Goal: Task Accomplishment & Management: Manage account settings

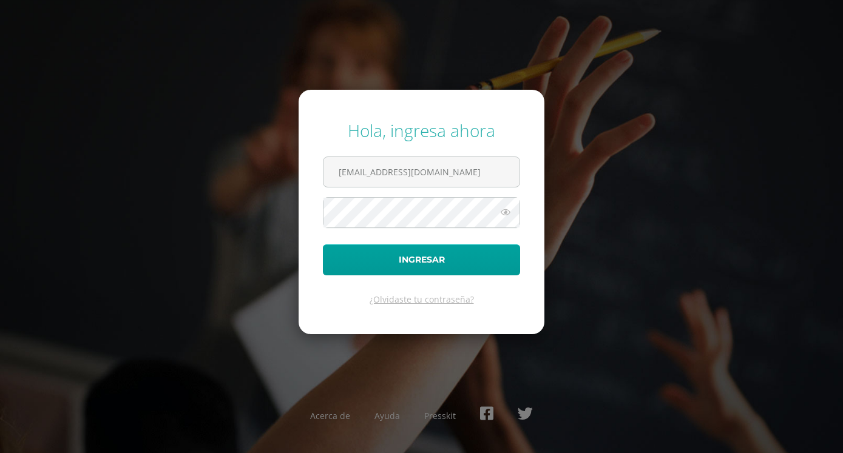
type input "[EMAIL_ADDRESS][DOMAIN_NAME]"
click at [323, 244] on button "Ingresar" at bounding box center [421, 259] width 197 height 31
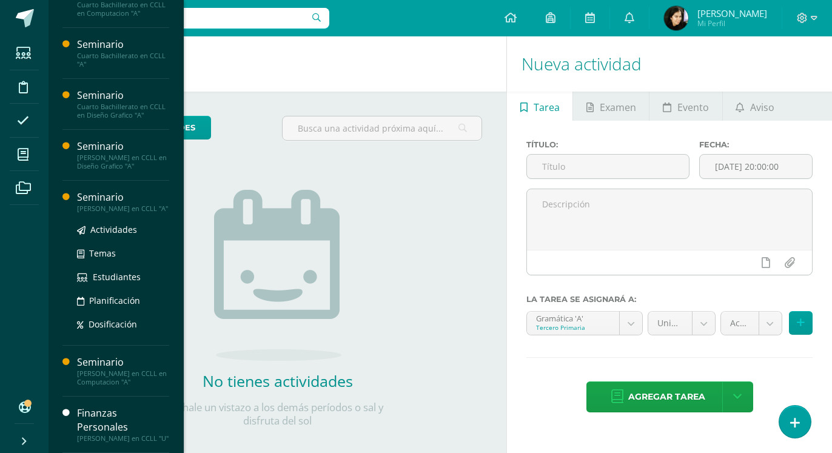
scroll to position [465, 0]
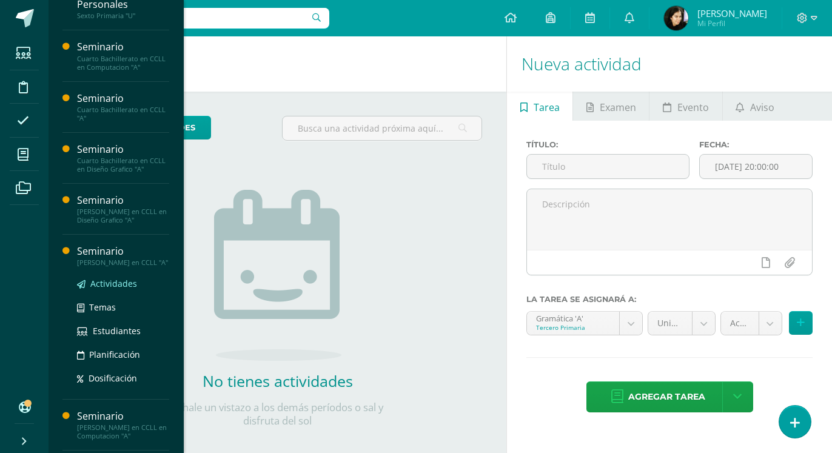
click at [108, 289] on span "Actividades" at bounding box center [113, 284] width 47 height 12
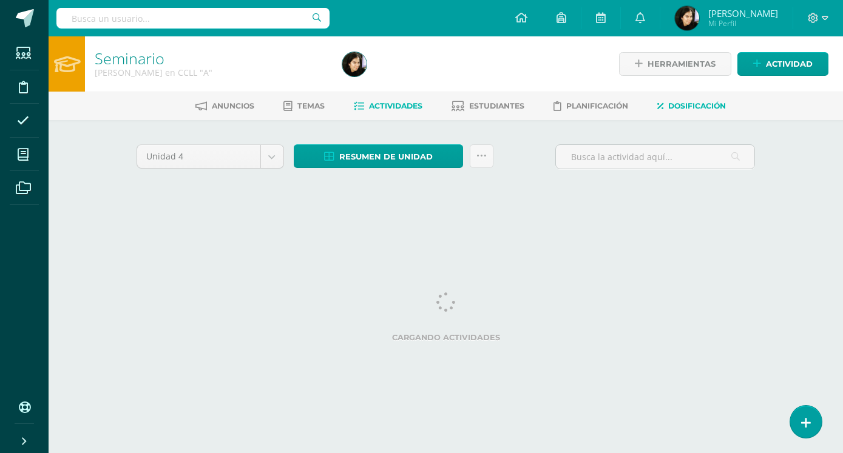
click at [689, 103] on span "Dosificación" at bounding box center [697, 105] width 58 height 9
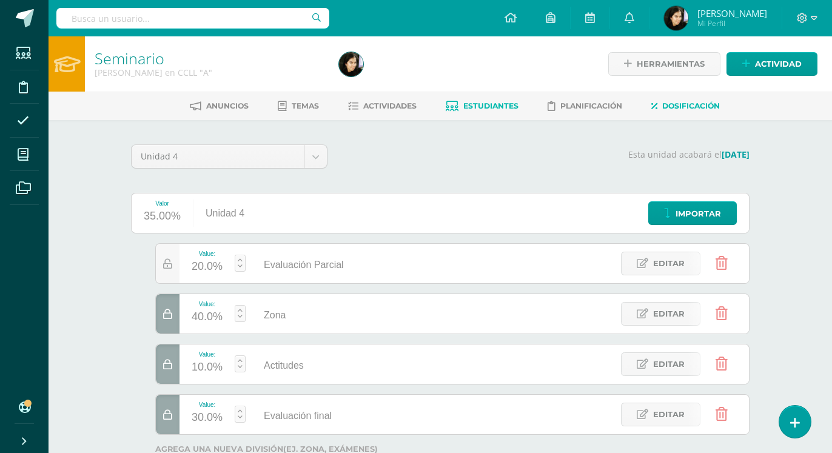
click at [474, 99] on link "Estudiantes" at bounding box center [482, 105] width 73 height 19
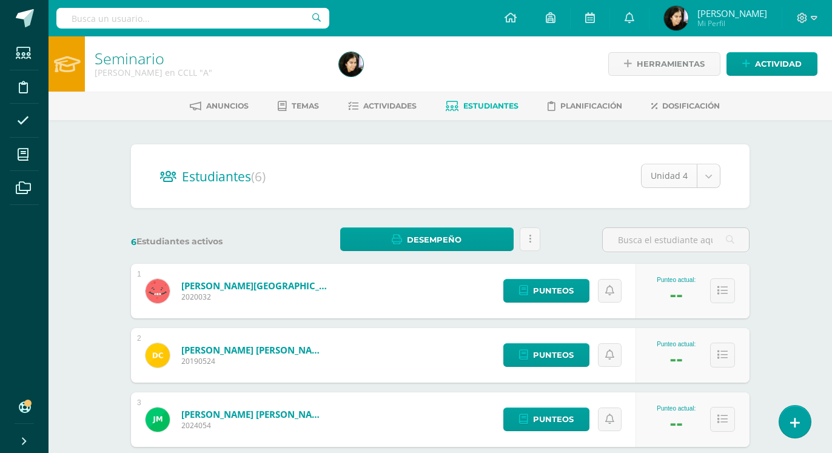
click at [710, 180] on body "Estudiantes Disciplina Asistencia Mis cursos Archivos Soporte Ayuda Reportar un…" at bounding box center [416, 360] width 832 height 721
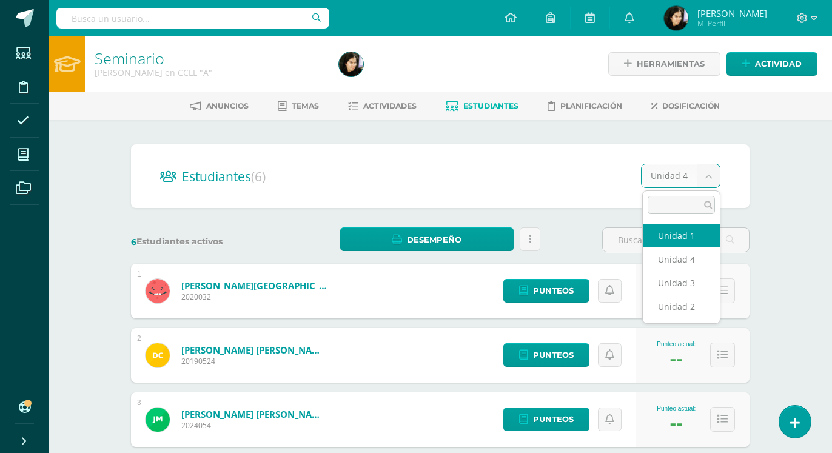
drag, startPoint x: 689, startPoint y: 234, endPoint x: 703, endPoint y: 273, distance: 42.0
select select "/dashboard/teacher/section/2731/students/?unit=157700"
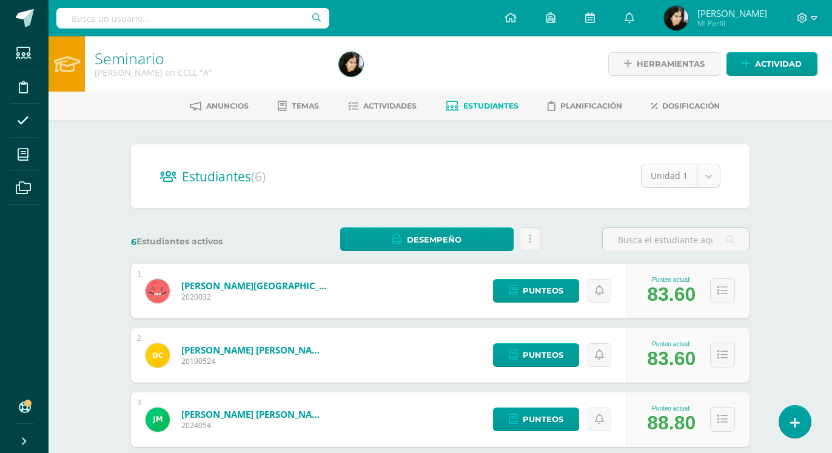
click at [667, 174] on body "Estudiantes Disciplina Asistencia Mis cursos Archivos Soporte Ayuda Reportar un…" at bounding box center [416, 360] width 832 height 721
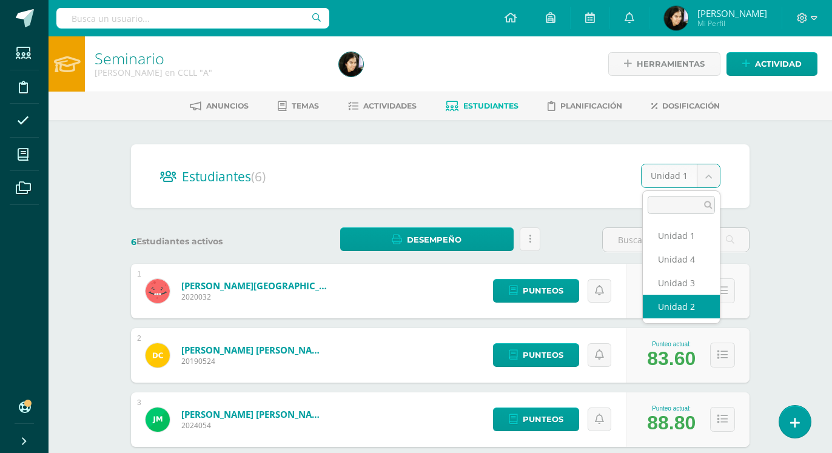
select select "/dashboard/teacher/section/2731/students/?unit=157701"
click at [672, 183] on body "Estudiantes Disciplina Asistencia Mis cursos Archivos Soporte Ayuda Reportar un…" at bounding box center [416, 360] width 832 height 721
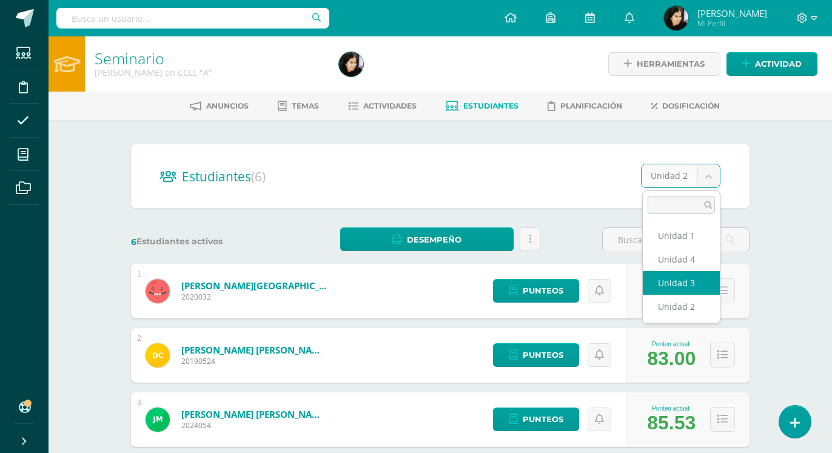
select select "/dashboard/teacher/section/2731/students/?unit=157702"
click at [663, 174] on body "Estudiantes Disciplina Asistencia Mis cursos Archivos Soporte Ayuda Reportar un…" at bounding box center [416, 360] width 832 height 721
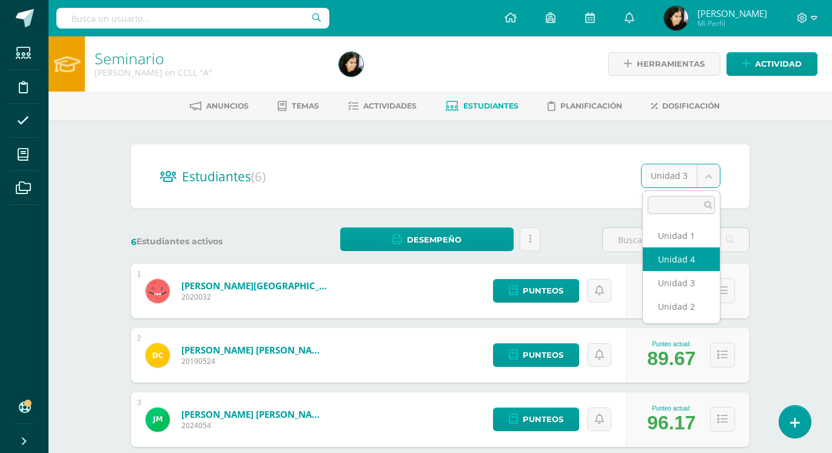
select select "/dashboard/teacher/section/2731/students/?unit=157703"
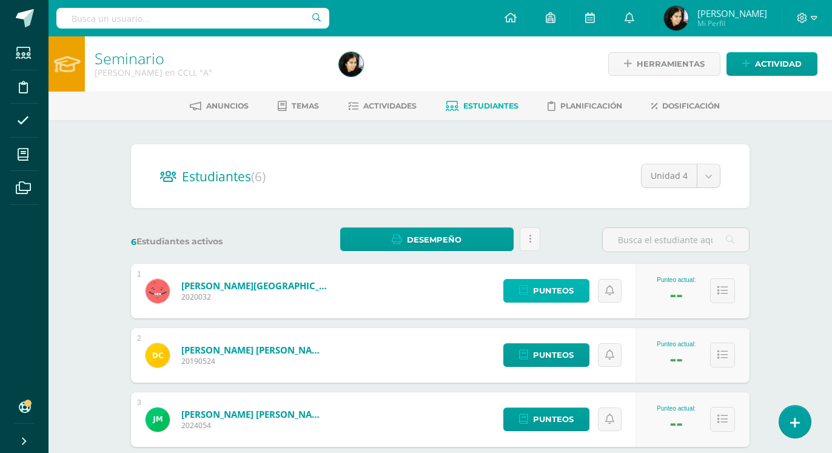
click at [540, 286] on span "Punteos" at bounding box center [553, 291] width 41 height 22
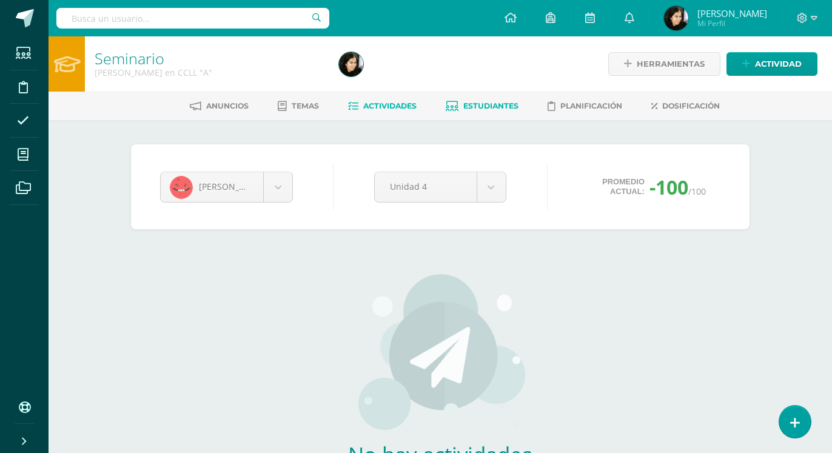
click at [389, 104] on span "Actividades" at bounding box center [389, 105] width 53 height 9
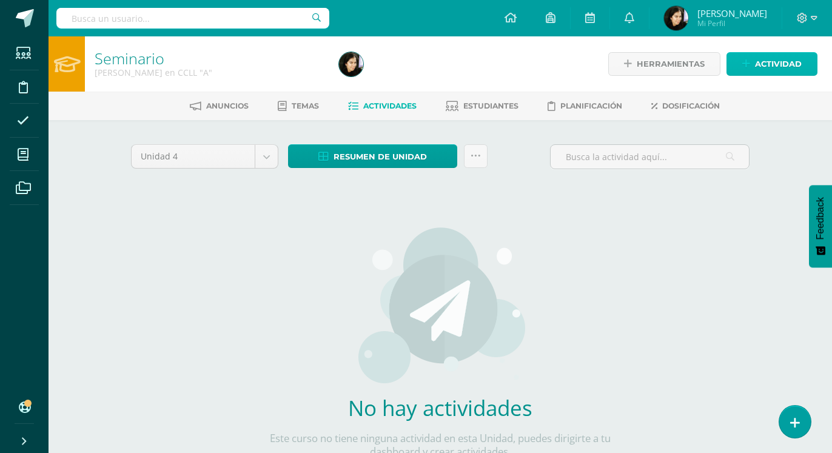
click at [779, 72] on span "Actividad" at bounding box center [778, 64] width 47 height 22
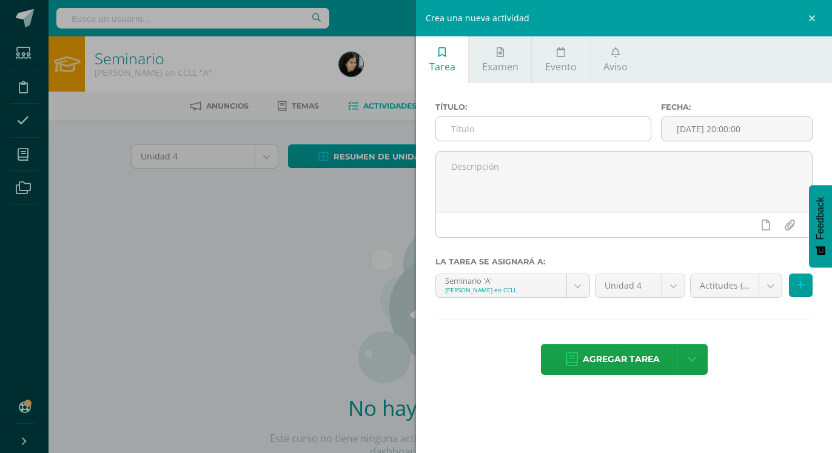
click at [547, 129] on input "text" at bounding box center [543, 129] width 215 height 24
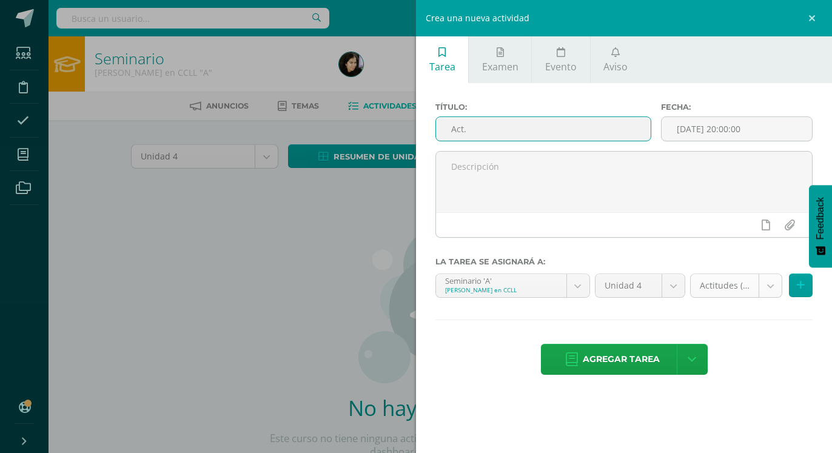
type input "Act."
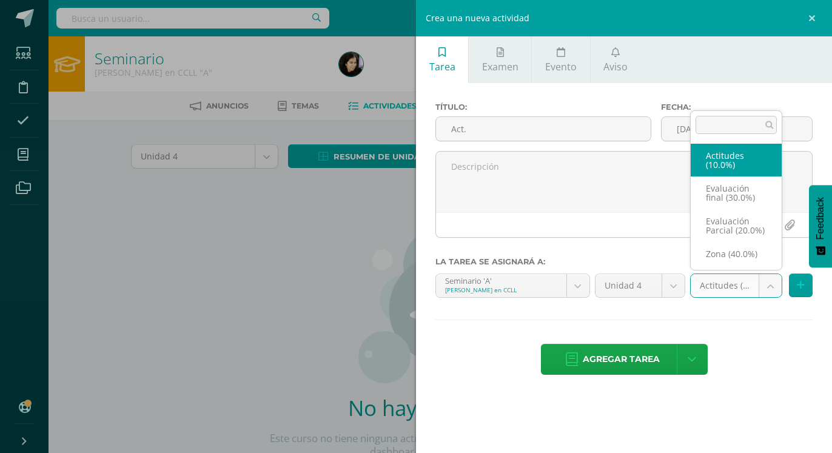
click at [742, 283] on body "Estudiantes Disciplina Asistencia Mis cursos Archivos Soporte Ayuda Reportar un…" at bounding box center [416, 260] width 832 height 521
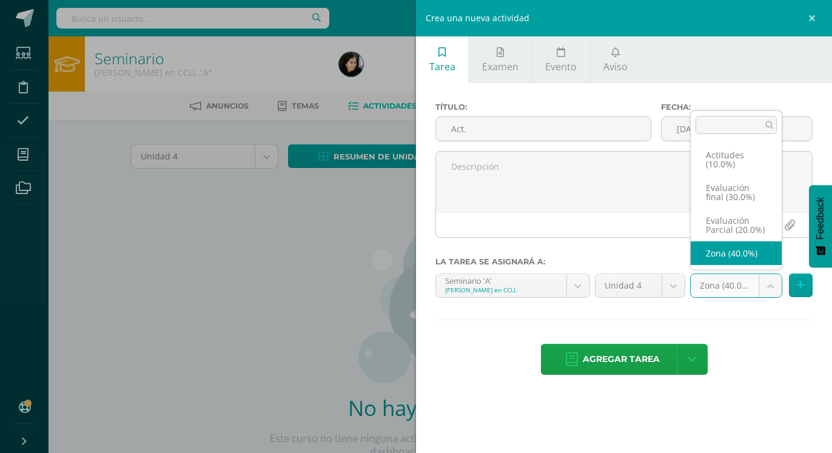
click at [726, 281] on body "Estudiantes Disciplina Asistencia Mis cursos Archivos Soporte Ayuda Reportar un…" at bounding box center [416, 260] width 832 height 521
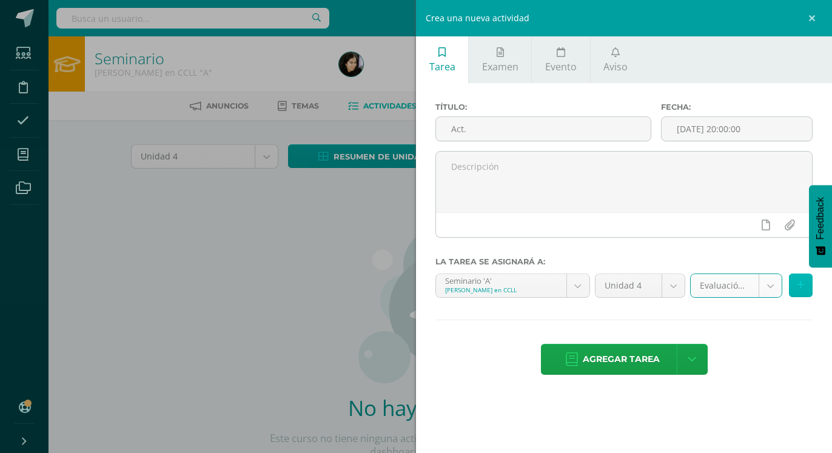
click at [809, 286] on button at bounding box center [801, 286] width 24 height 24
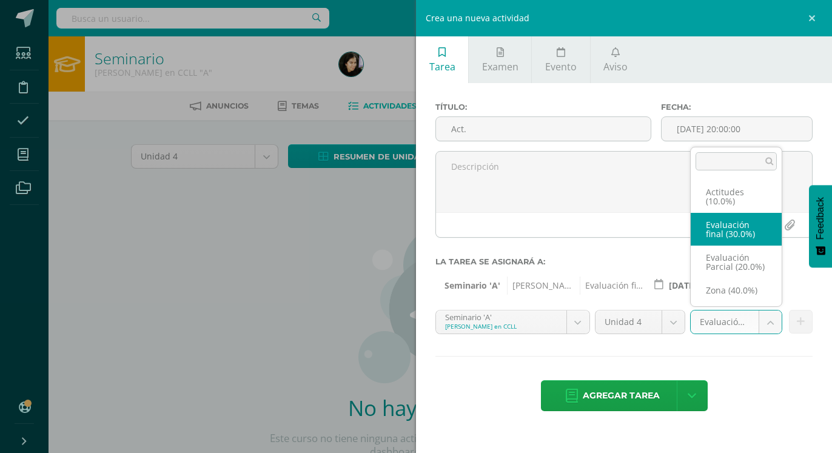
click at [755, 328] on body "Estudiantes Disciplina Asistencia Mis cursos Archivos Soporte Ayuda Reportar un…" at bounding box center [416, 260] width 832 height 521
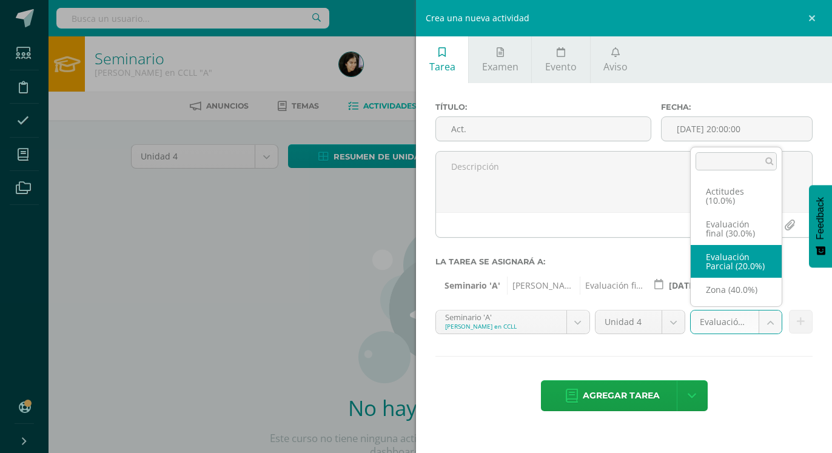
select select "158558"
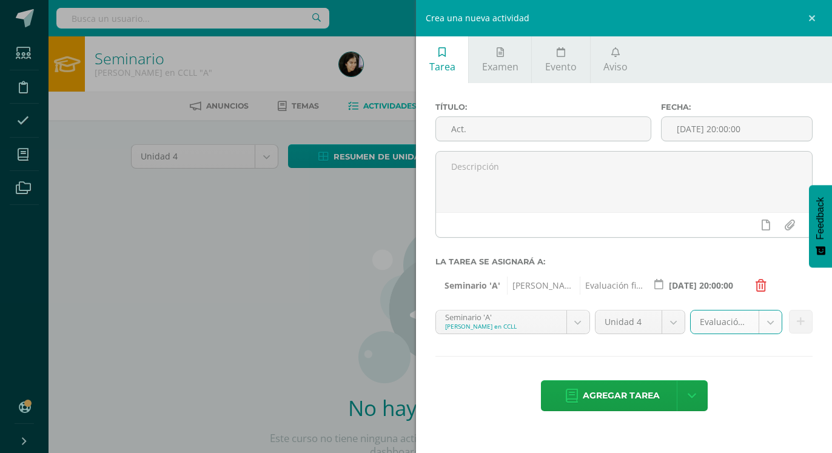
click at [773, 322] on body "Estudiantes Disciplina Asistencia Mis cursos Archivos Soporte Ayuda Reportar un…" at bounding box center [416, 260] width 832 height 521
click at [627, 381] on span "Agregar tarea" at bounding box center [621, 396] width 77 height 30
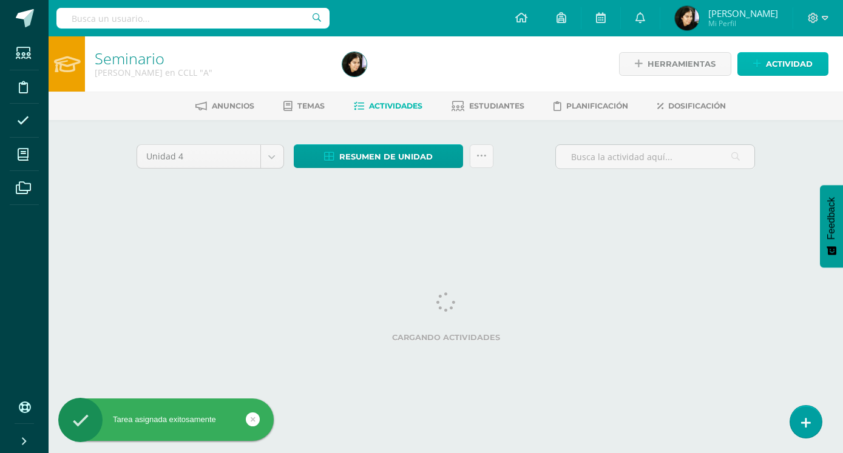
click at [784, 70] on span "Actividad" at bounding box center [789, 64] width 47 height 22
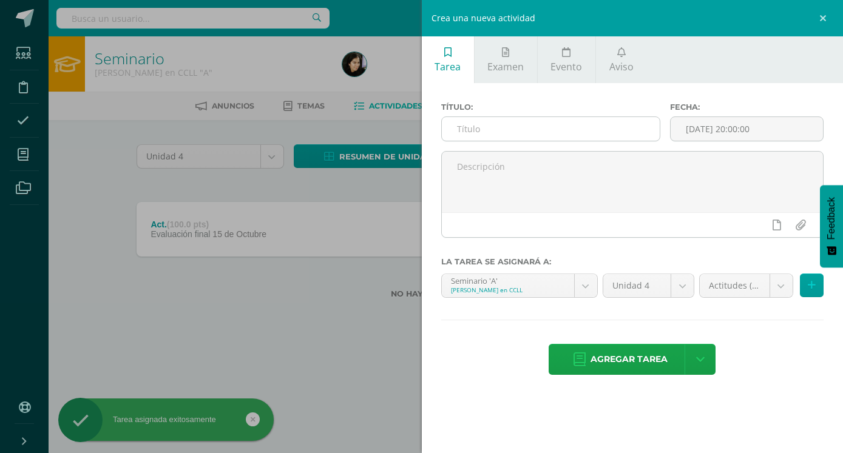
click at [593, 133] on input "text" at bounding box center [551, 129] width 218 height 24
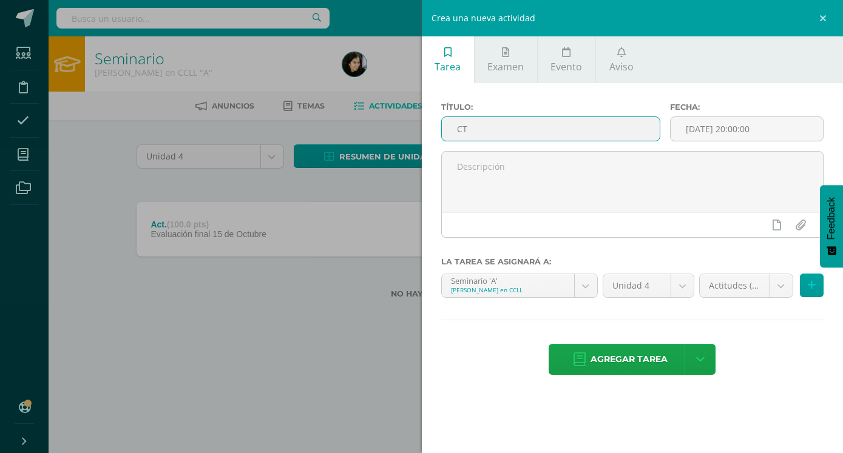
type input "C"
type input "Act."
click at [760, 281] on body "Tarea asignada exitosamente Estudiantes Disciplina Asistencia Mis cursos Archiv…" at bounding box center [421, 168] width 843 height 337
click at [814, 286] on body "Tarea asignada exitosamente Estudiantes Disciplina Asistencia Mis cursos Archiv…" at bounding box center [421, 168] width 843 height 337
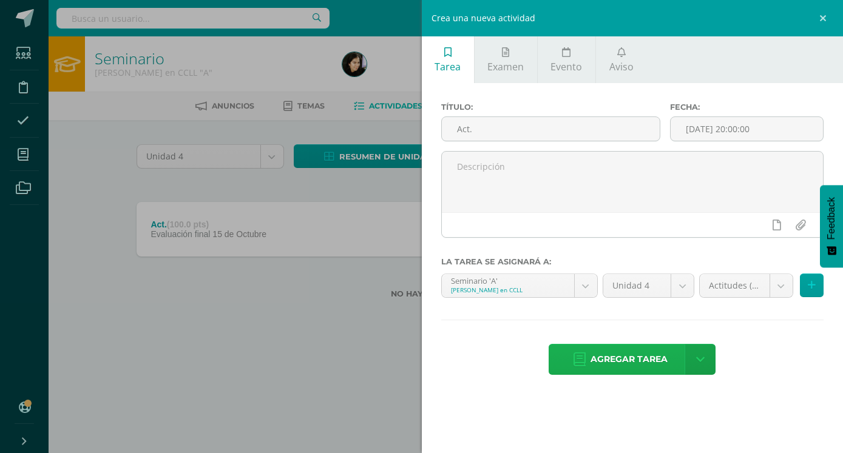
click at [623, 346] on span "Agregar tarea" at bounding box center [628, 360] width 77 height 30
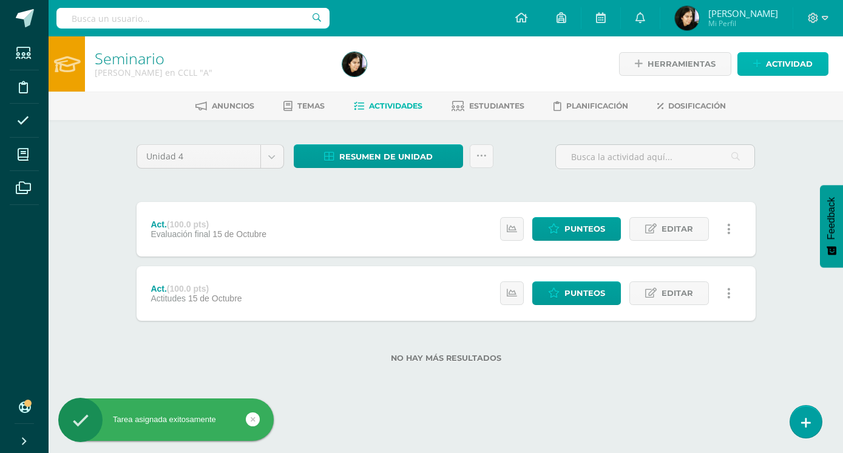
click at [778, 66] on span "Actividad" at bounding box center [789, 64] width 47 height 22
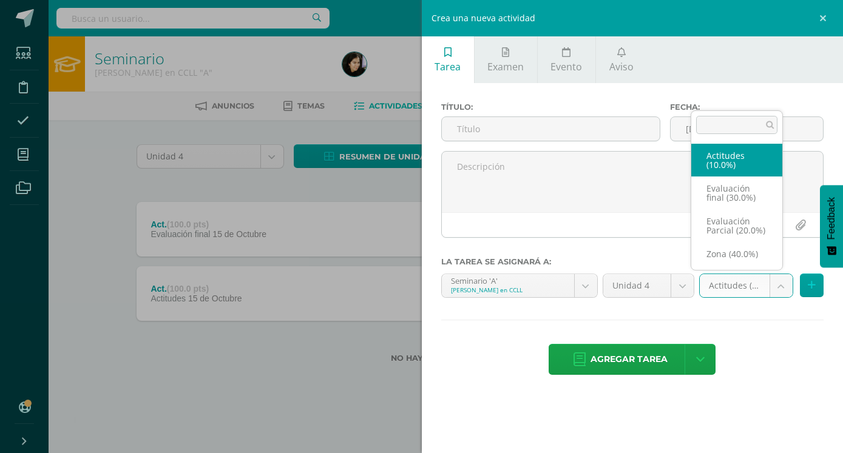
click at [726, 285] on body "Tarea asignada exitosamente Estudiantes Disciplina Asistencia Mis cursos Archiv…" at bounding box center [421, 201] width 843 height 402
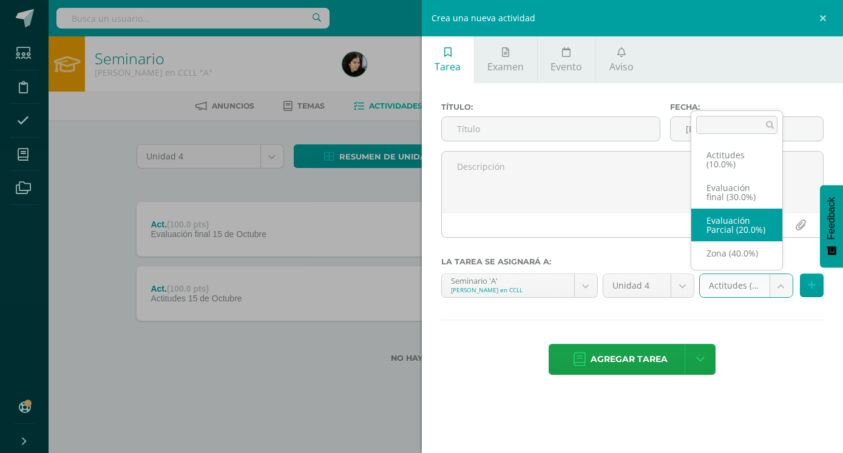
select select "158558"
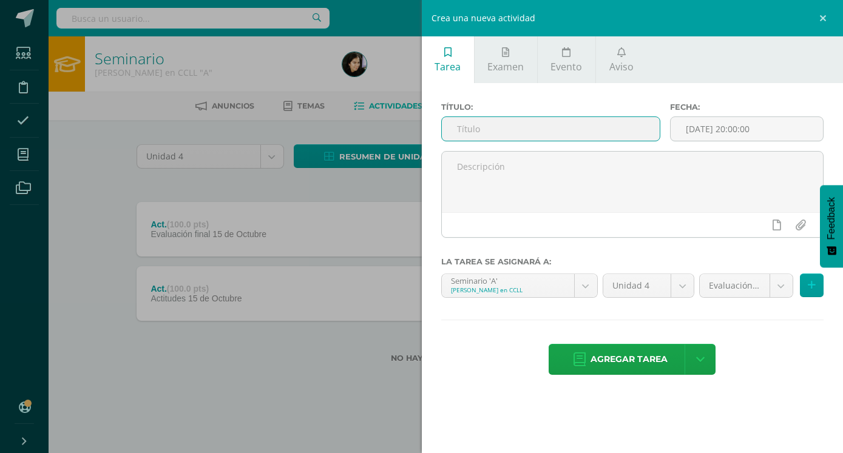
click at [561, 120] on input "text" at bounding box center [551, 129] width 218 height 24
type input "Act."
click at [644, 351] on span "Agregar tarea" at bounding box center [628, 360] width 77 height 30
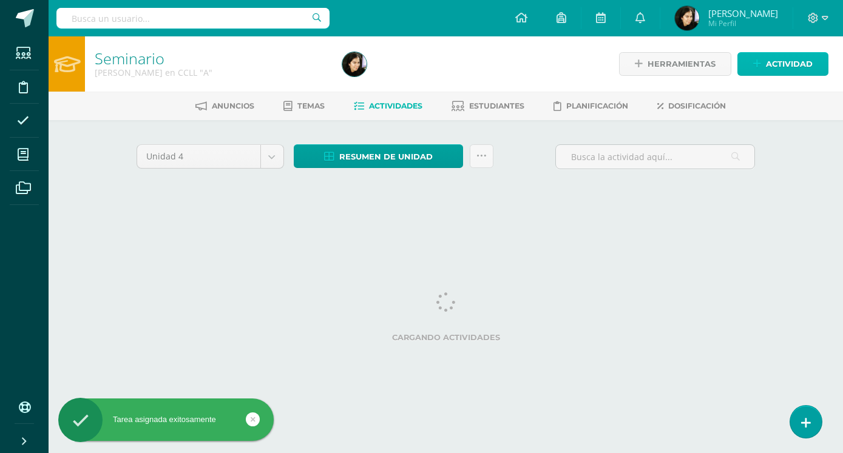
click at [768, 71] on span "Actividad" at bounding box center [789, 64] width 47 height 22
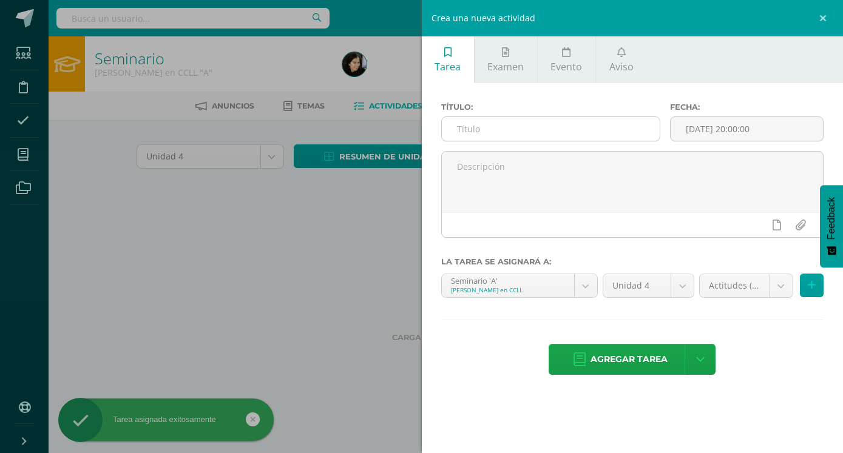
click at [619, 131] on input "text" at bounding box center [551, 129] width 218 height 24
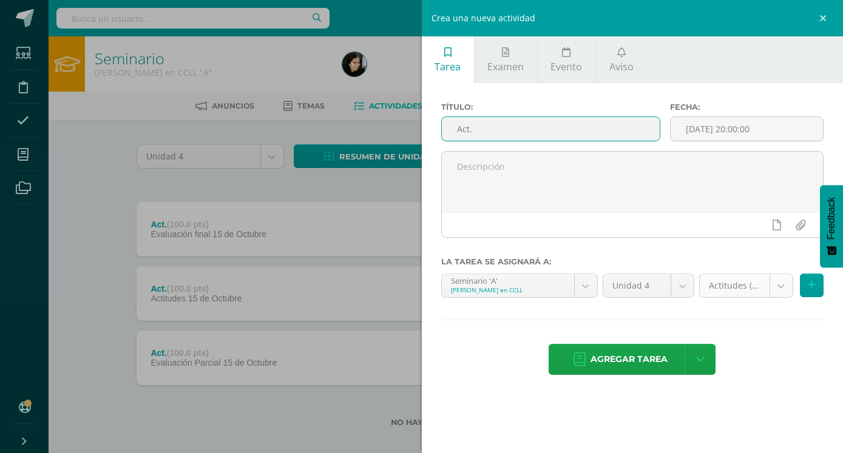
type input "Act."
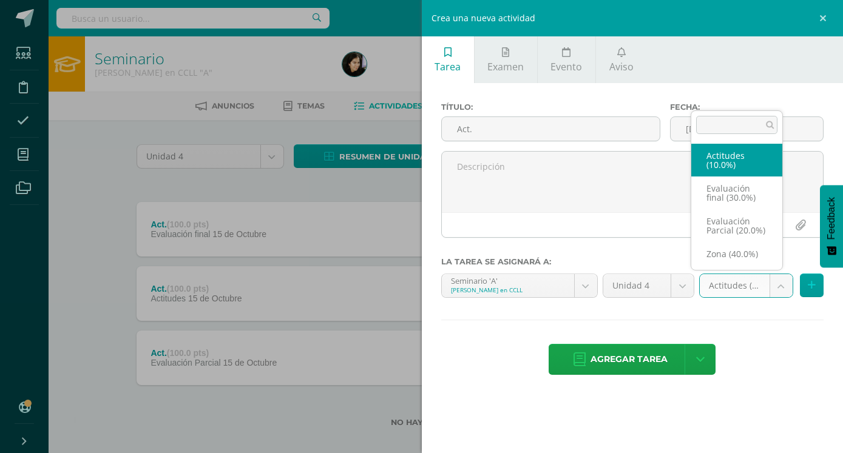
click at [723, 293] on body "Tarea asignada exitosamente Estudiantes Disciplina Asistencia Mis cursos Archiv…" at bounding box center [421, 233] width 843 height 466
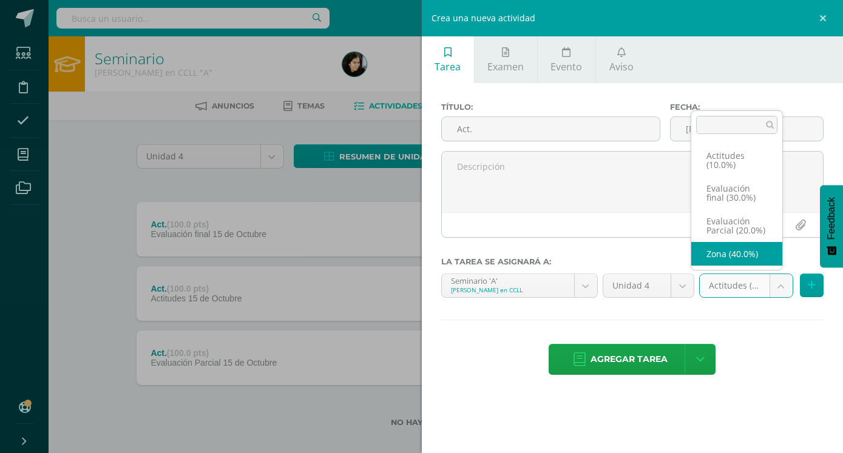
scroll to position [14, 0]
select select "158559"
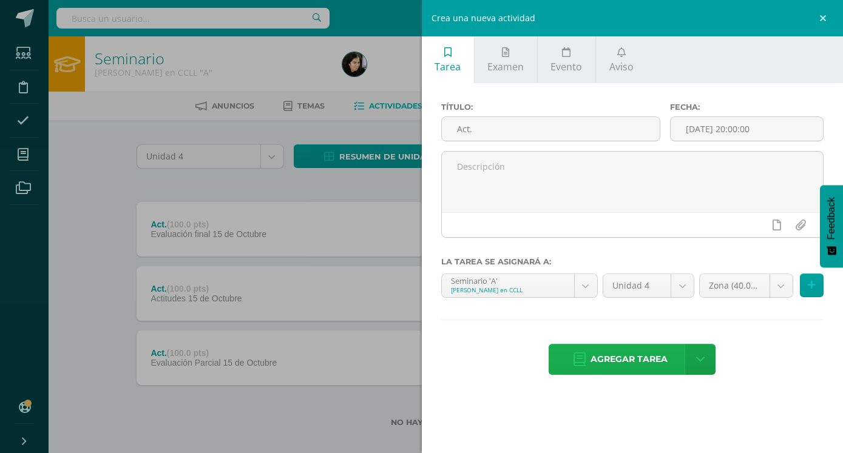
click at [636, 345] on span "Agregar tarea" at bounding box center [628, 360] width 77 height 30
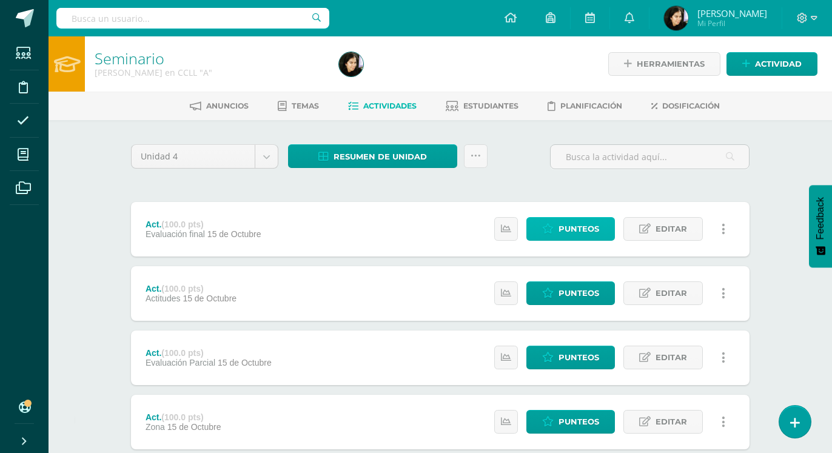
click at [587, 218] on span "Punteos" at bounding box center [579, 229] width 41 height 22
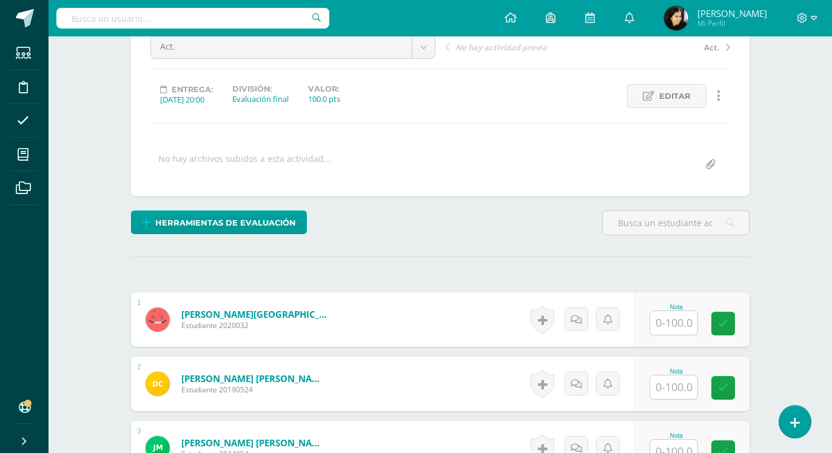
scroll to position [130, 0]
drag, startPoint x: 667, startPoint y: 285, endPoint x: 655, endPoint y: 269, distance: 19.4
click at [668, 311] on input "text" at bounding box center [673, 323] width 47 height 24
type input "84"
type input "86"
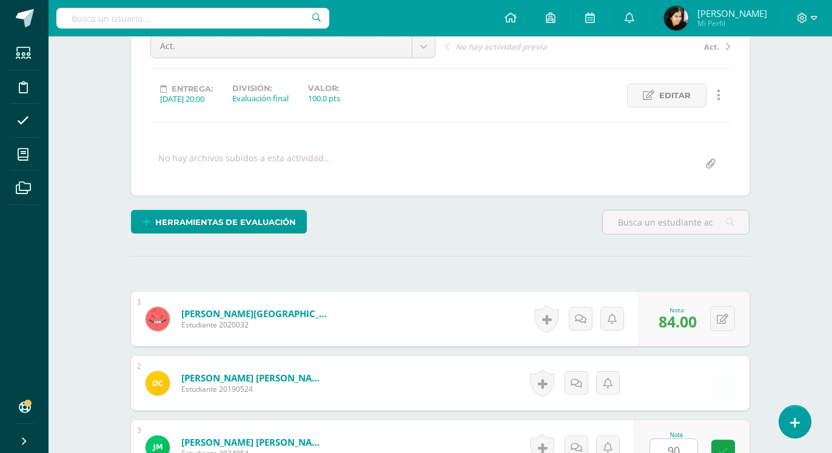
type input "90"
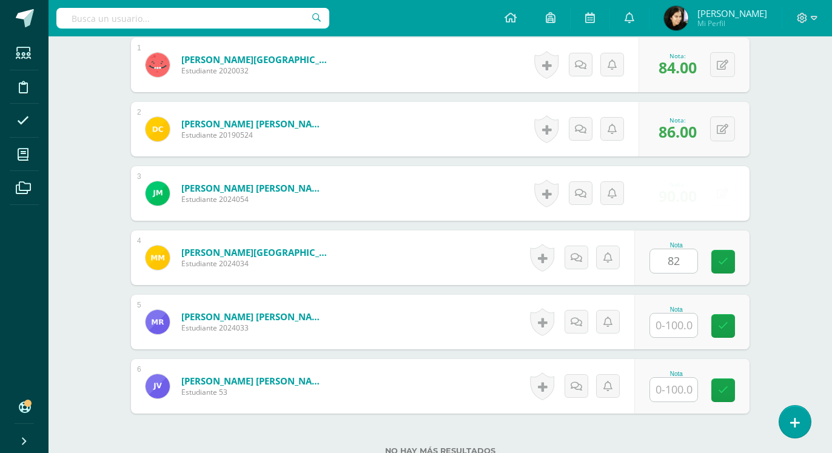
type input "82"
type input "84"
type input "82"
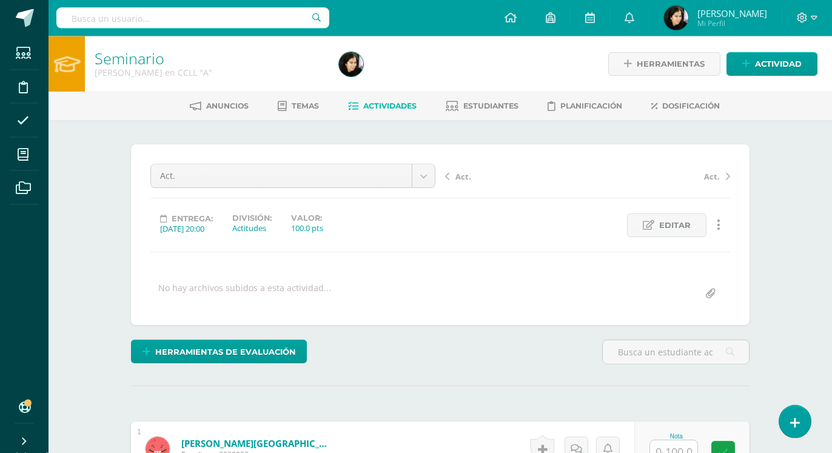
click at [659, 440] on input "text" at bounding box center [673, 452] width 47 height 24
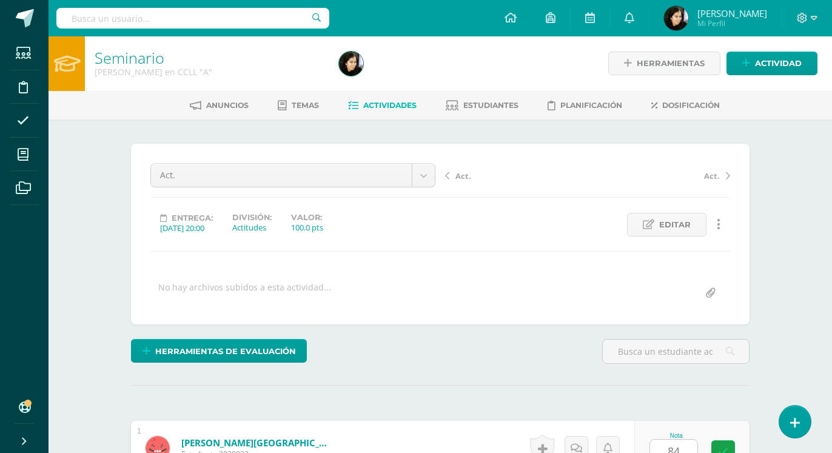
type input "84"
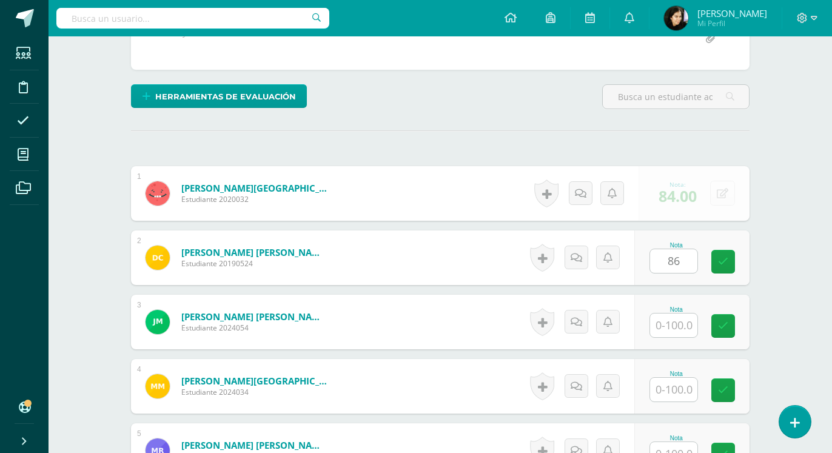
type input "86"
type input "90"
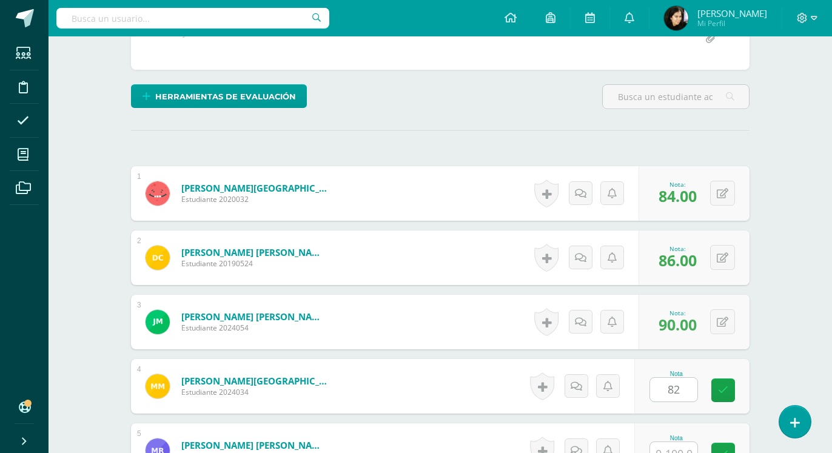
type input "82"
type input "84"
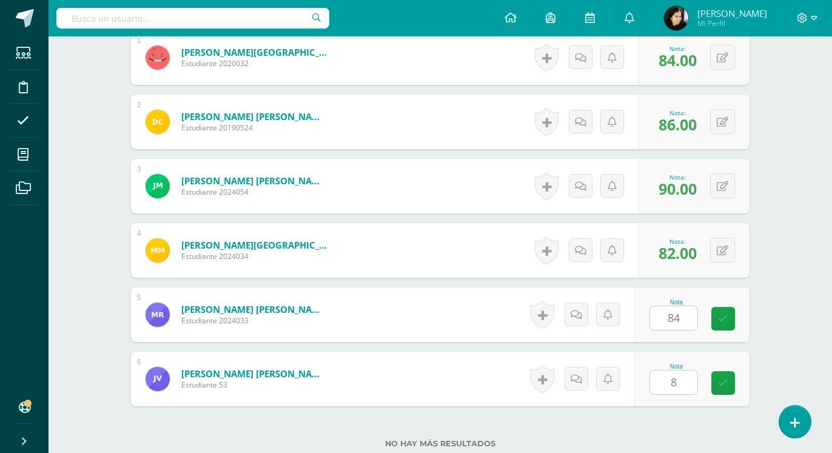
type input "82"
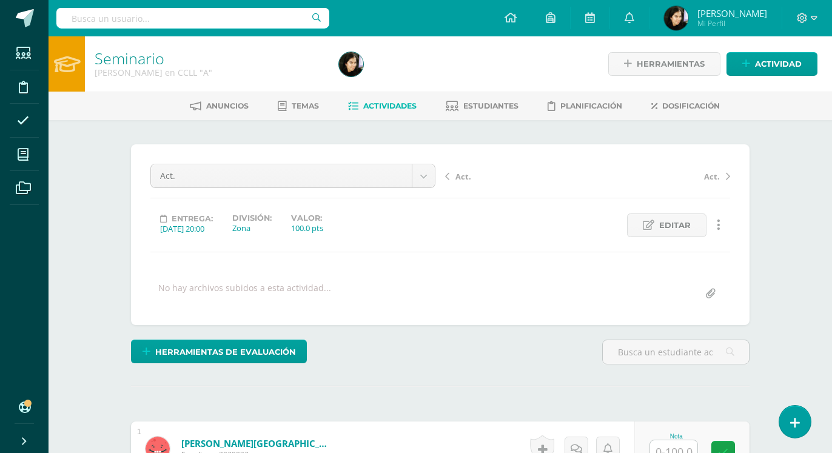
click at [679, 440] on input "text" at bounding box center [673, 452] width 47 height 24
type input "84"
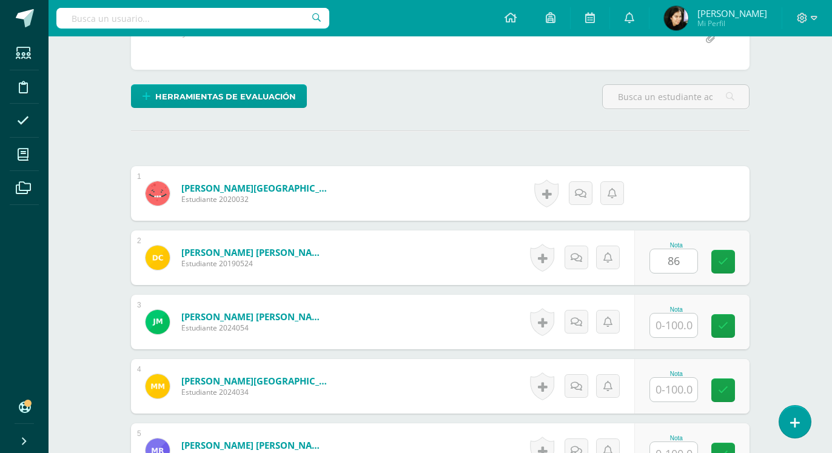
type input "86"
type input "90"
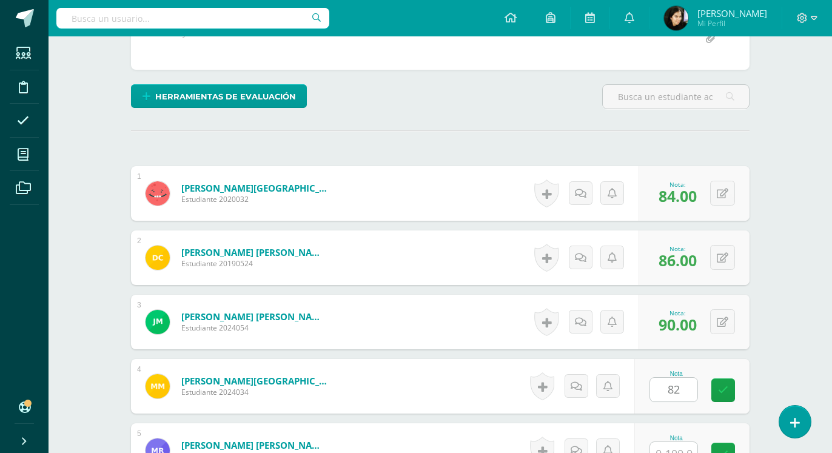
type input "82"
type input "84"
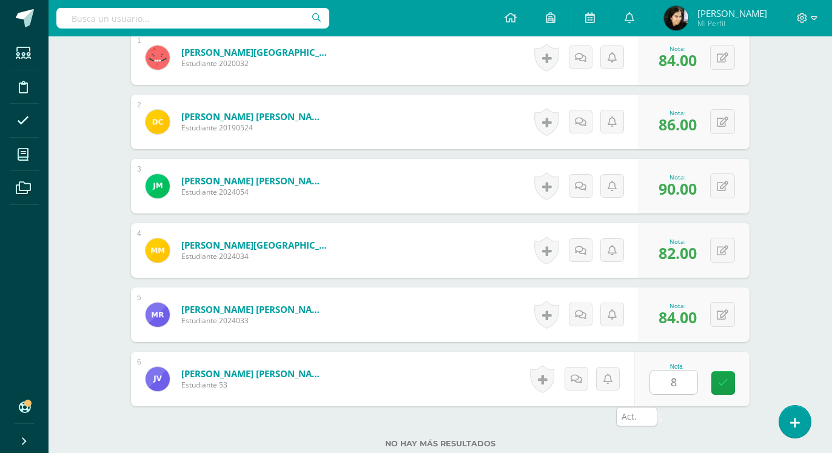
type input "82"
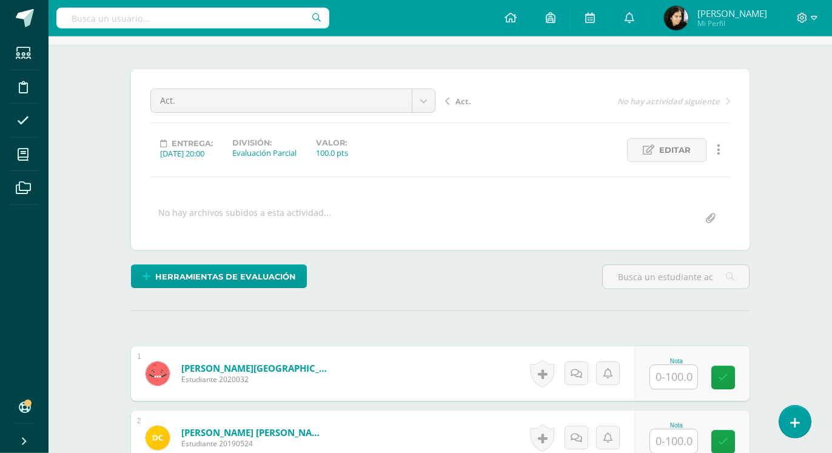
scroll to position [124, 0]
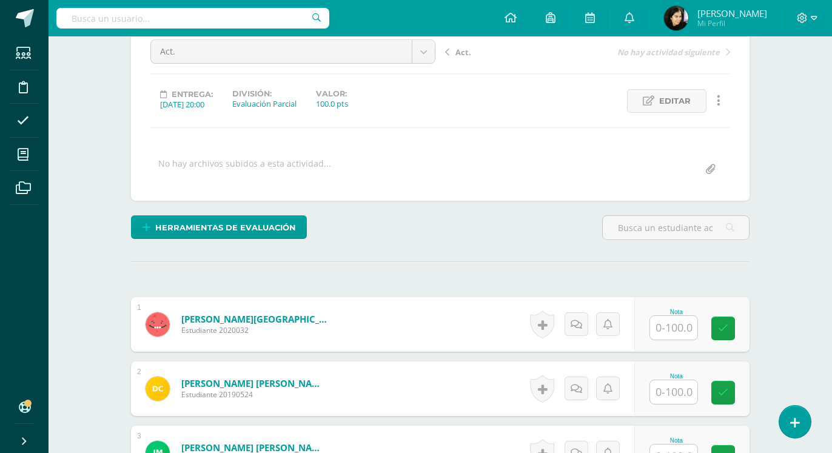
click at [677, 316] on input "text" at bounding box center [673, 328] width 47 height 24
type input "84"
type input "86"
type input "90"
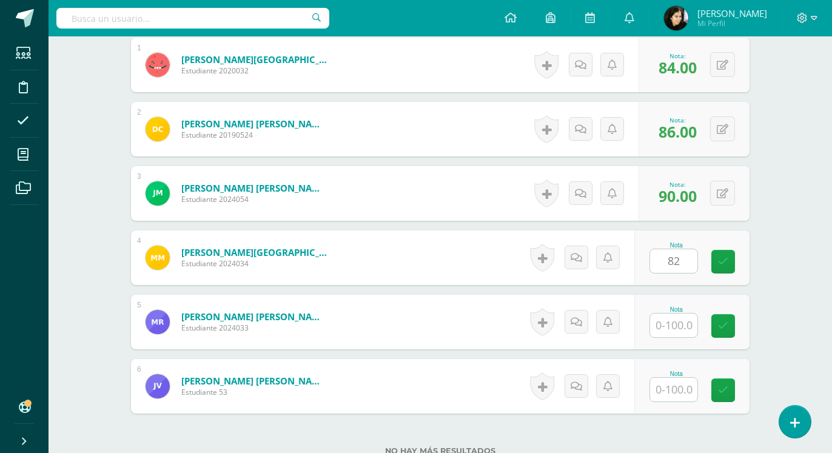
type input "82"
type input "84"
type input "82"
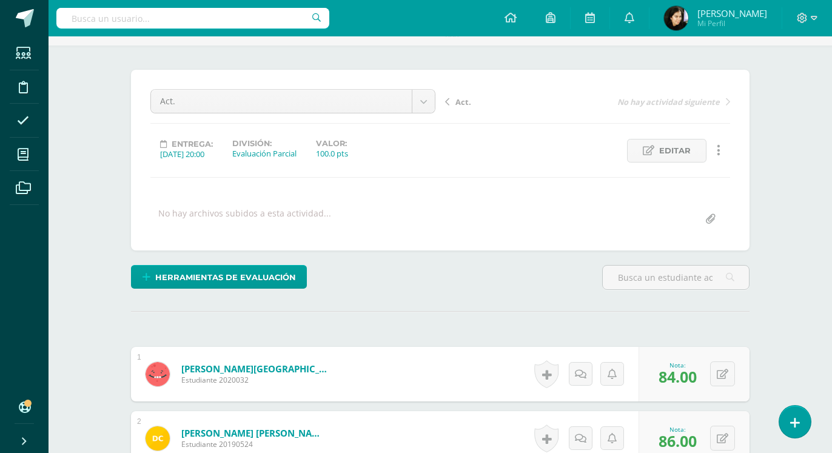
scroll to position [0, 0]
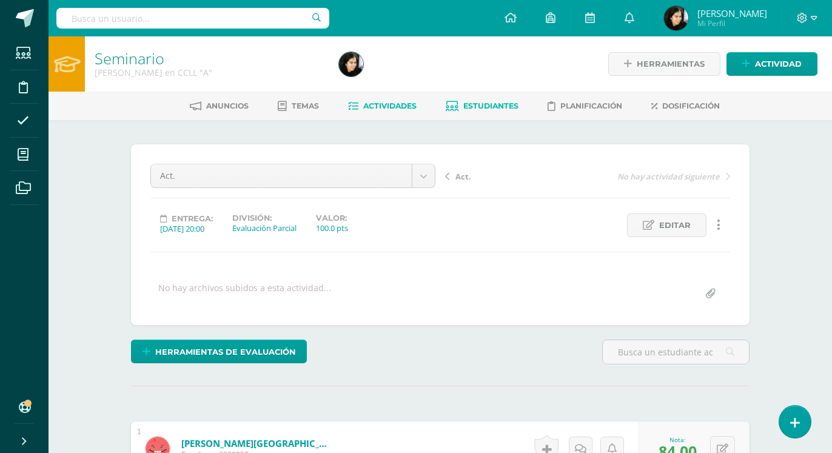
click at [496, 104] on span "Estudiantes" at bounding box center [490, 105] width 55 height 9
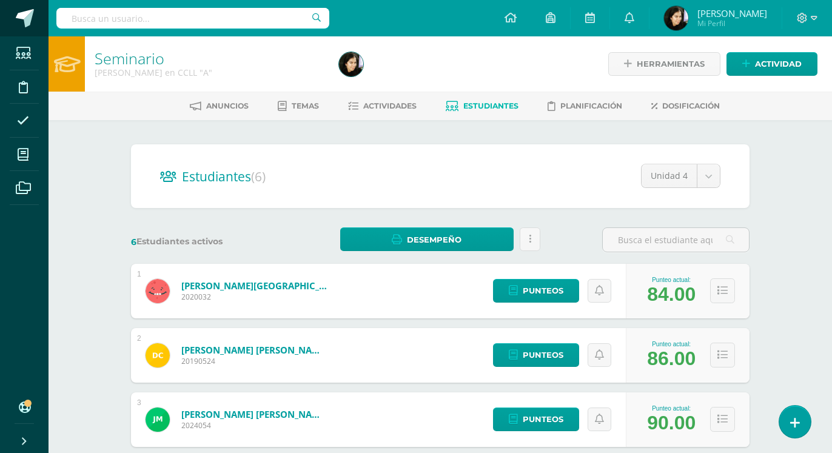
click at [19, 15] on span at bounding box center [25, 18] width 18 height 18
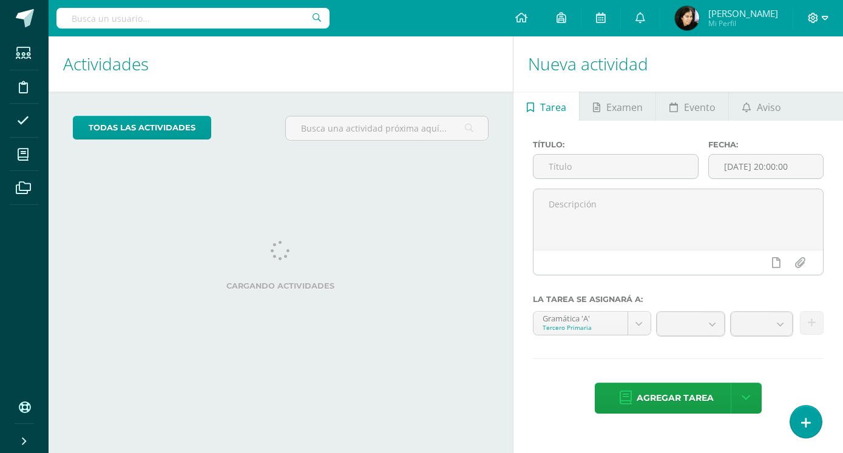
click at [812, 19] on icon at bounding box center [813, 18] width 10 height 10
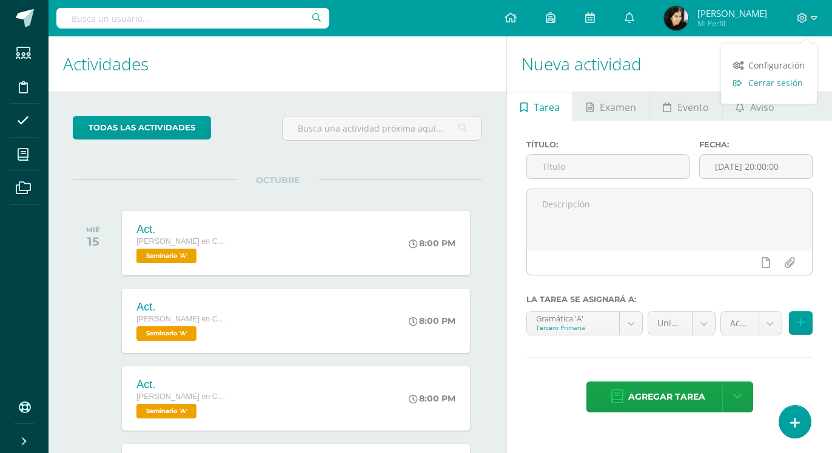
click at [783, 81] on span "Cerrar sesión" at bounding box center [776, 83] width 55 height 12
